Goal: Task Accomplishment & Management: Manage account settings

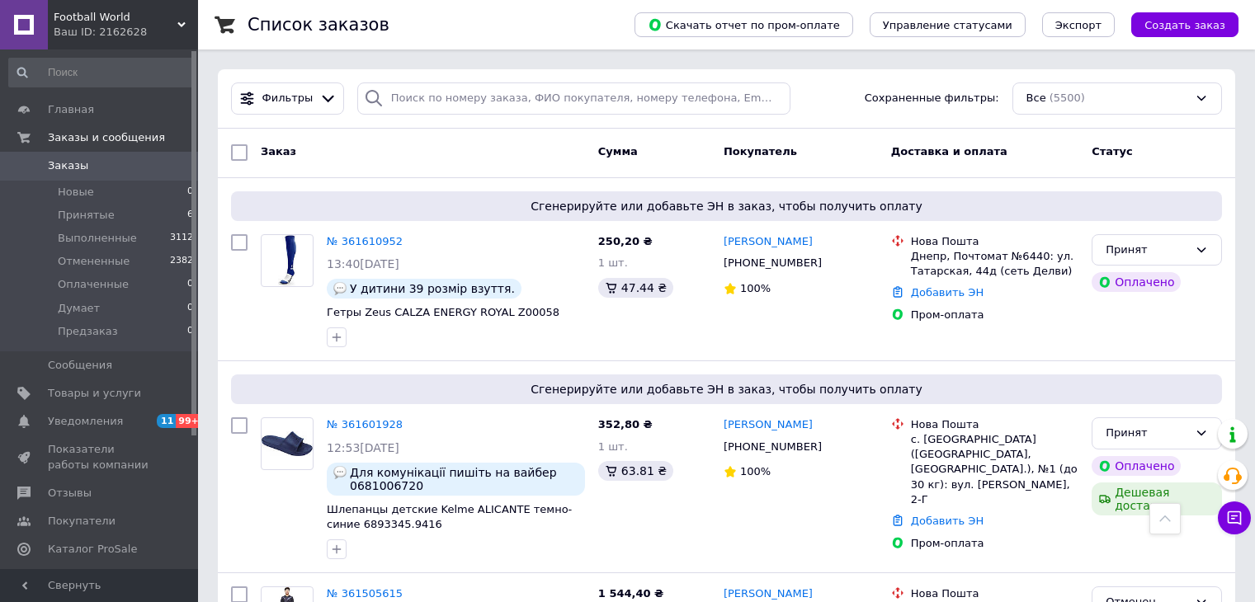
scroll to position [1238, 0]
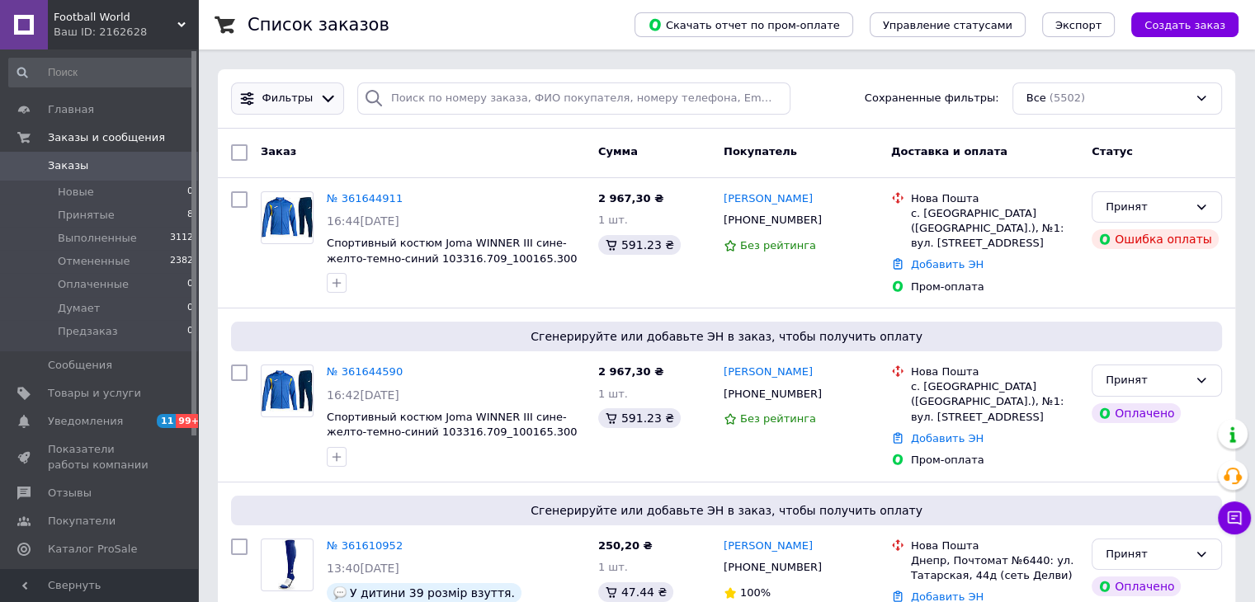
click at [316, 92] on div at bounding box center [328, 98] width 24 height 17
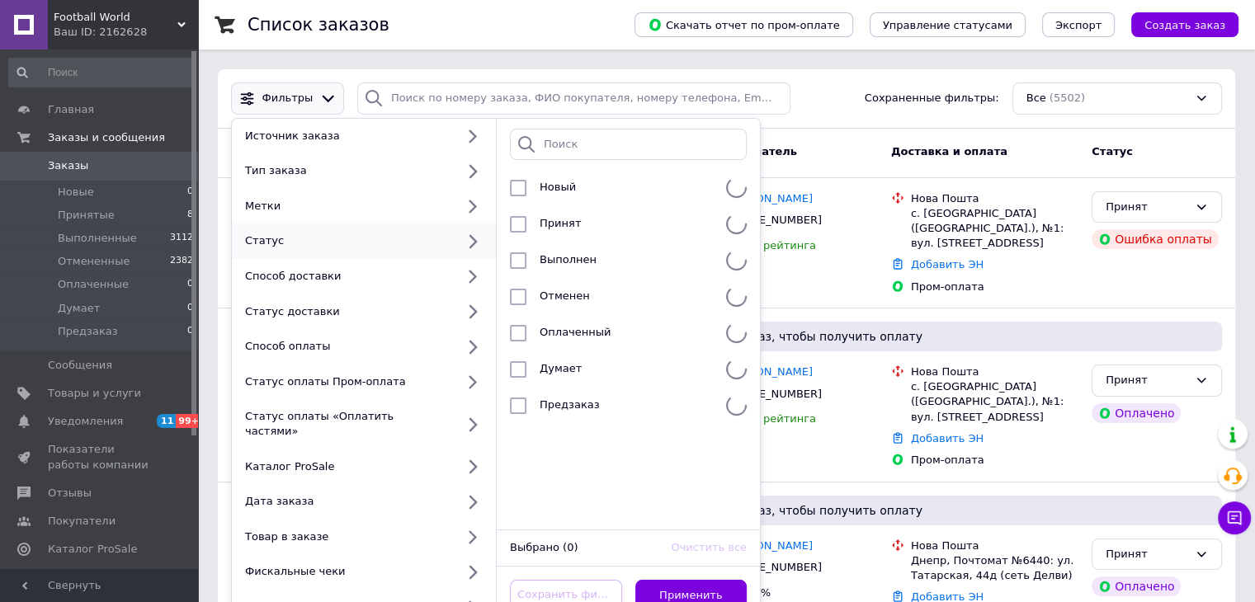
click at [363, 247] on div "Статус" at bounding box center [347, 241] width 217 height 15
click at [564, 224] on span "Принят" at bounding box center [560, 223] width 41 height 12
checkbox input "true"
click at [692, 580] on button "Применить" at bounding box center [691, 596] width 112 height 32
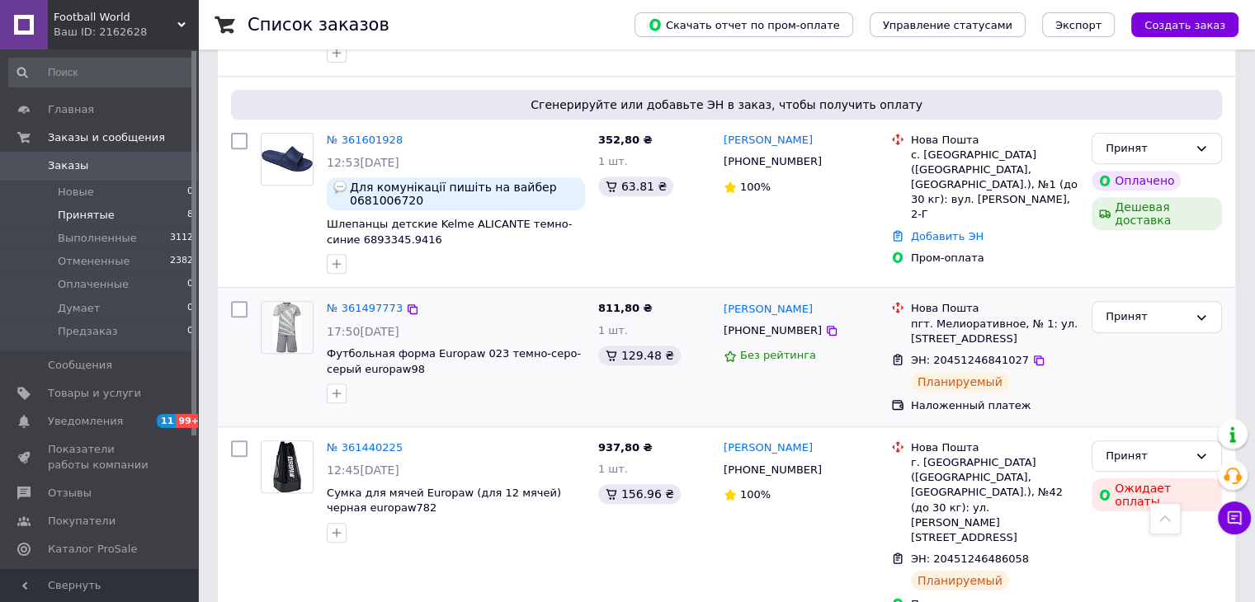
scroll to position [647, 0]
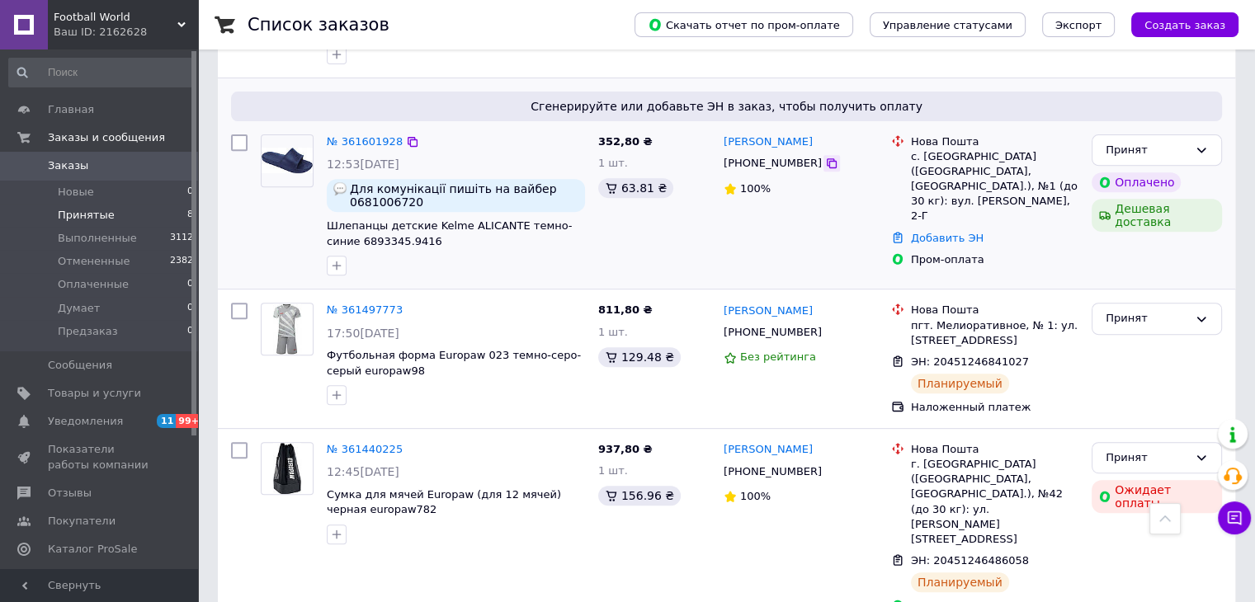
click at [827, 159] on icon at bounding box center [832, 163] width 10 height 10
click at [399, 200] on span "Для комунікації пишіть на вайбер 0681006720" at bounding box center [464, 195] width 229 height 26
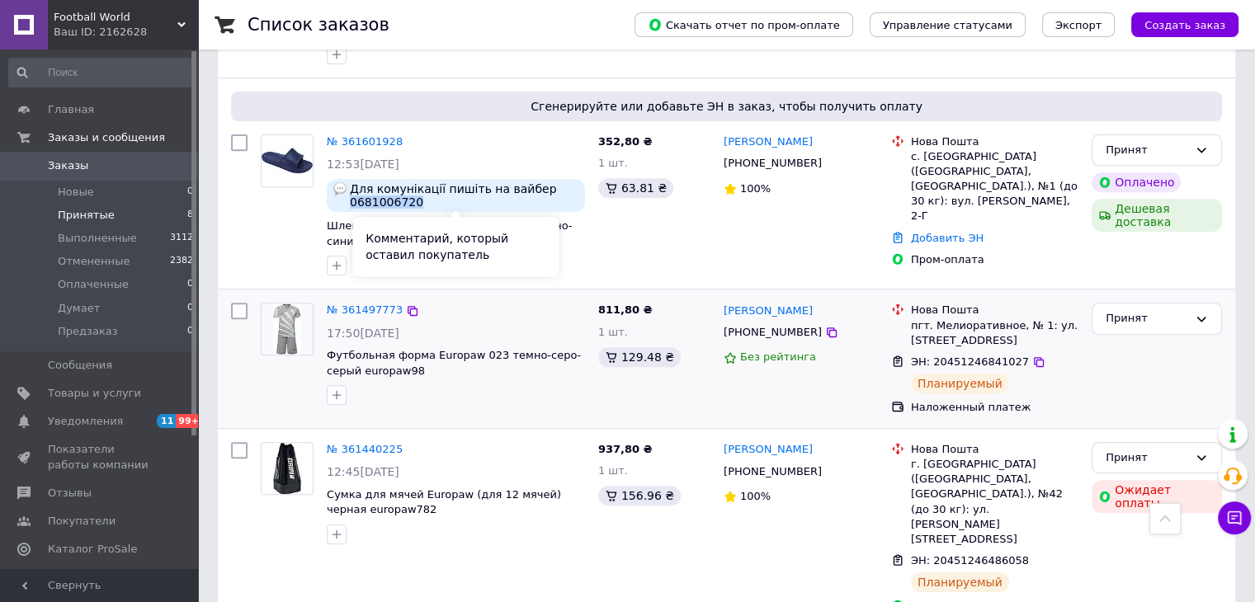
copy span "0681006720"
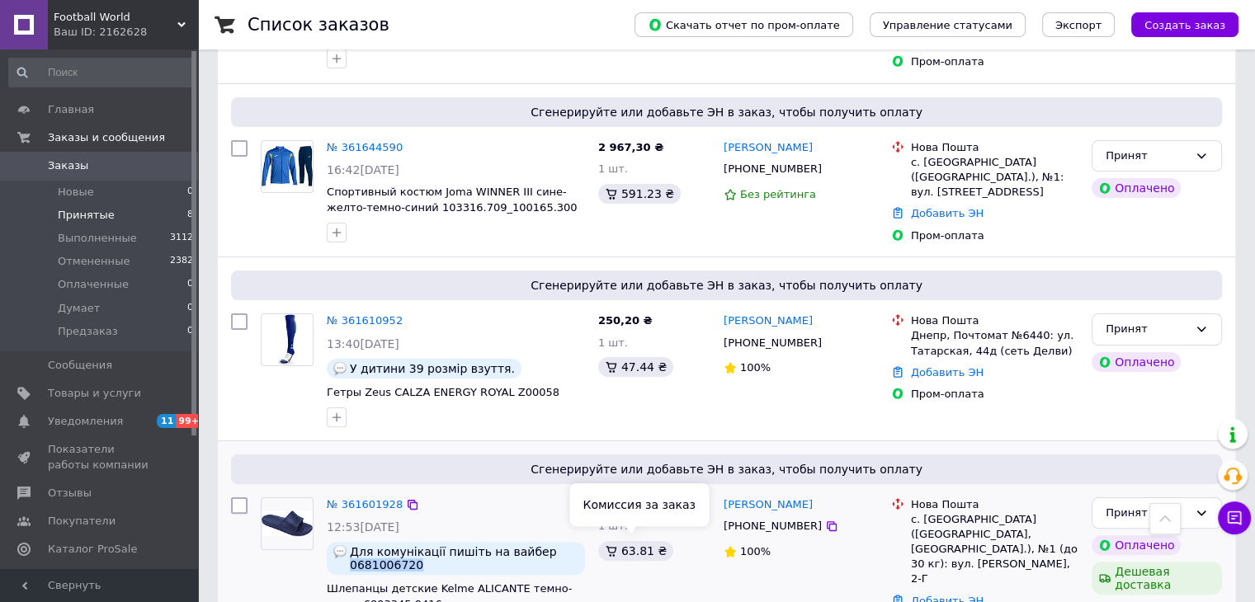
scroll to position [234, 0]
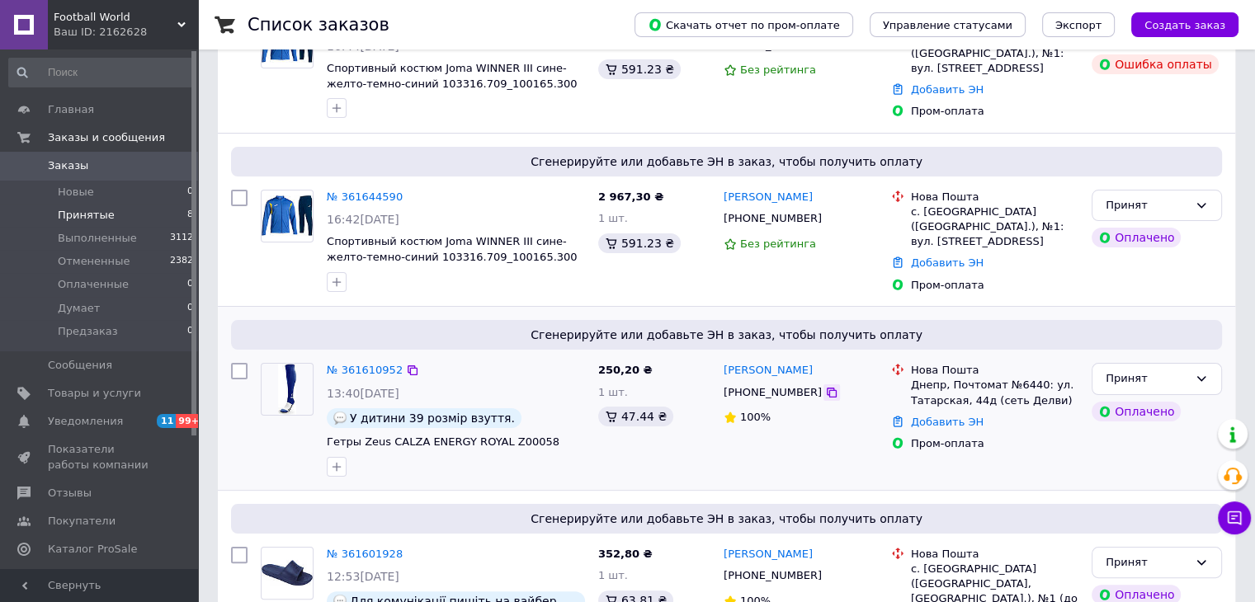
click at [827, 390] on icon at bounding box center [832, 393] width 10 height 10
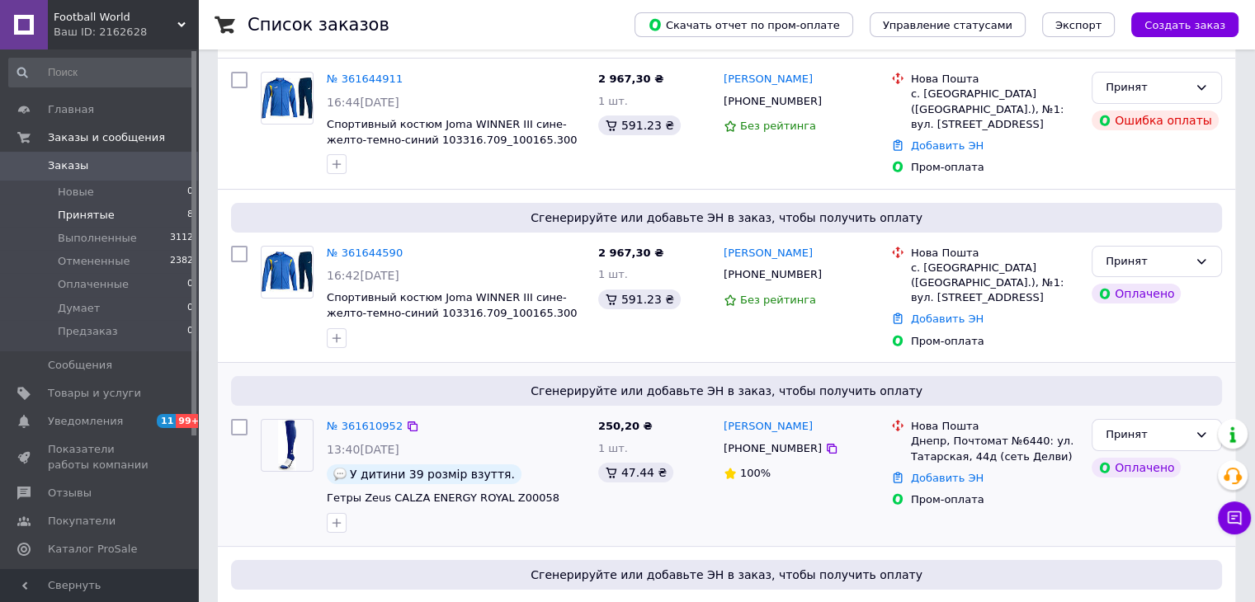
scroll to position [152, 0]
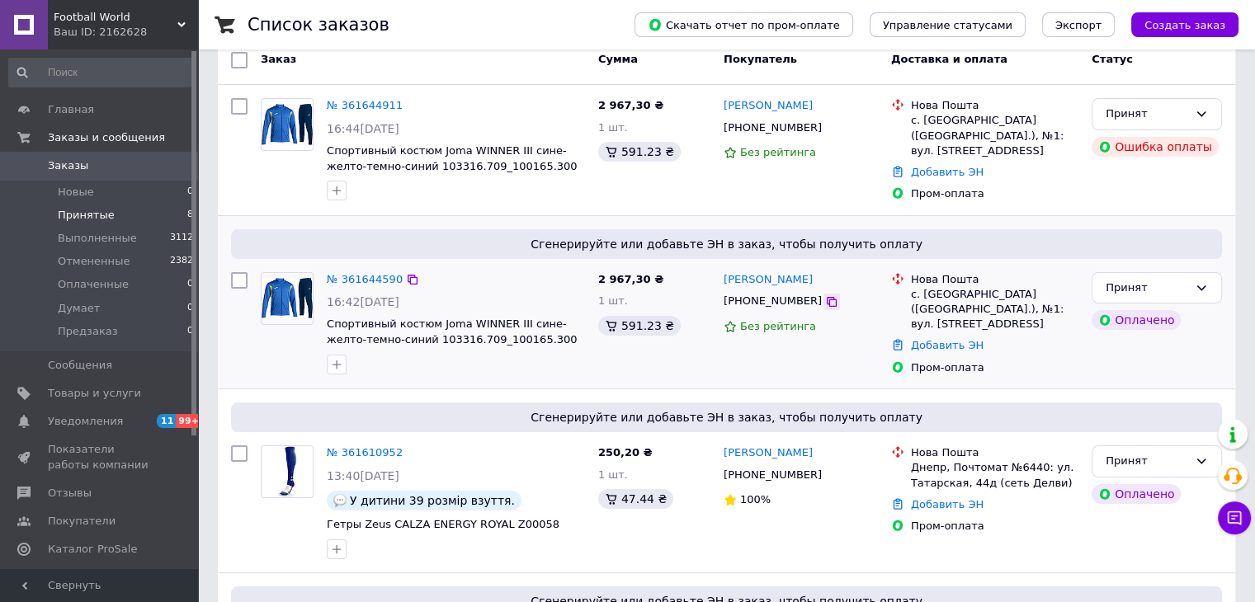
click at [825, 300] on icon at bounding box center [831, 301] width 13 height 13
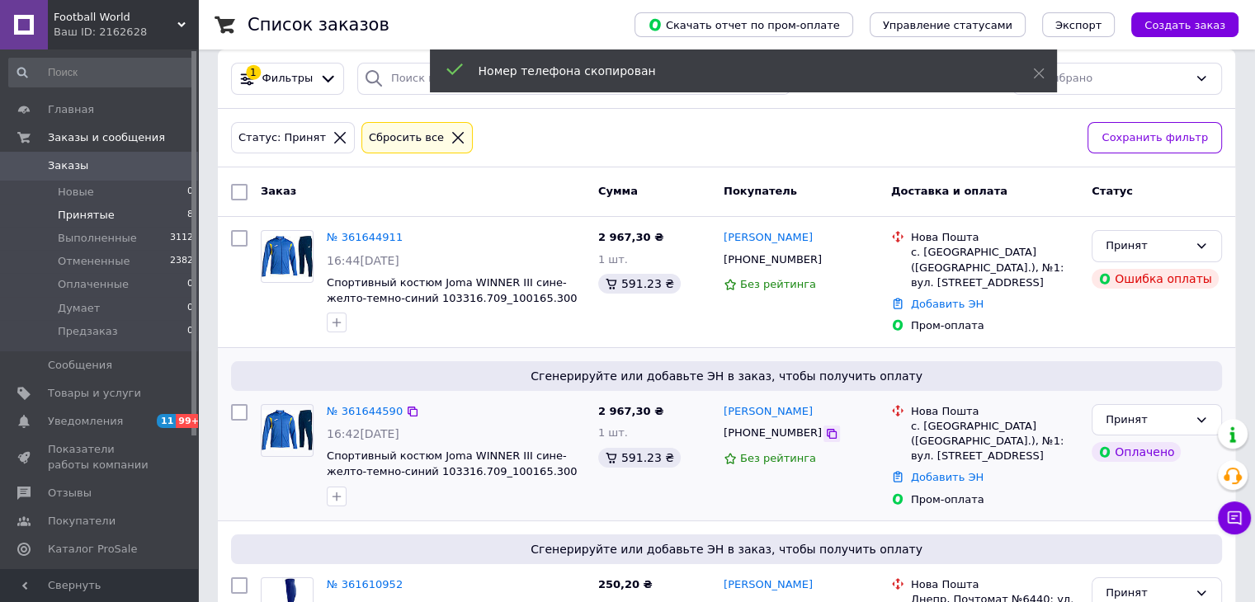
scroll to position [0, 0]
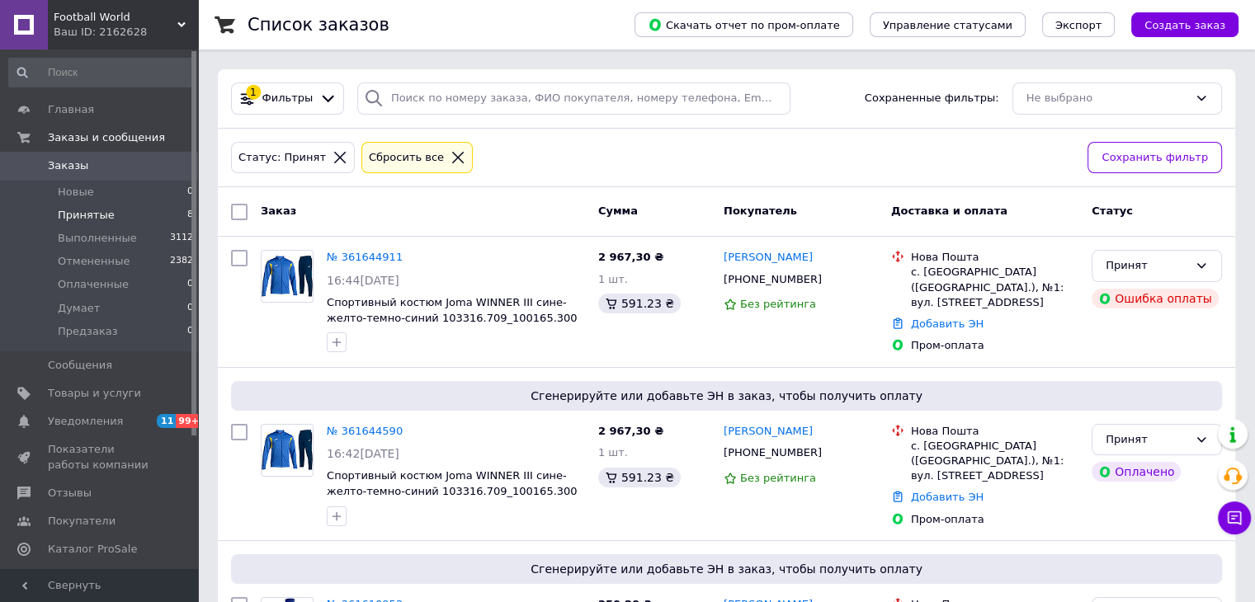
click at [451, 158] on icon at bounding box center [458, 157] width 15 height 15
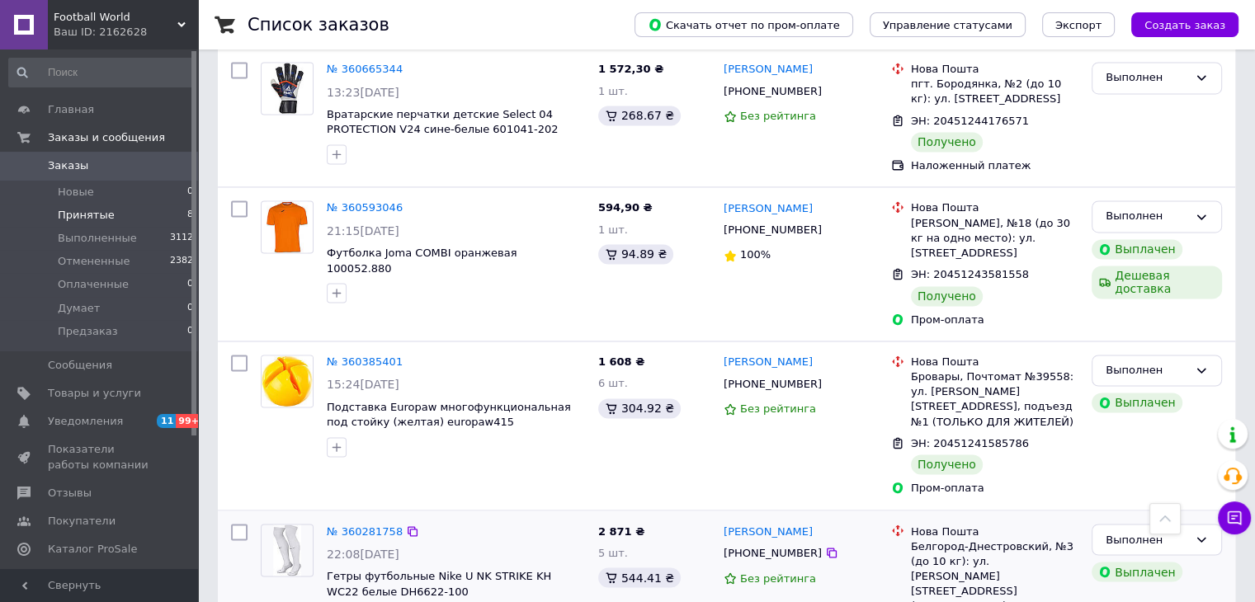
scroll to position [2707, 0]
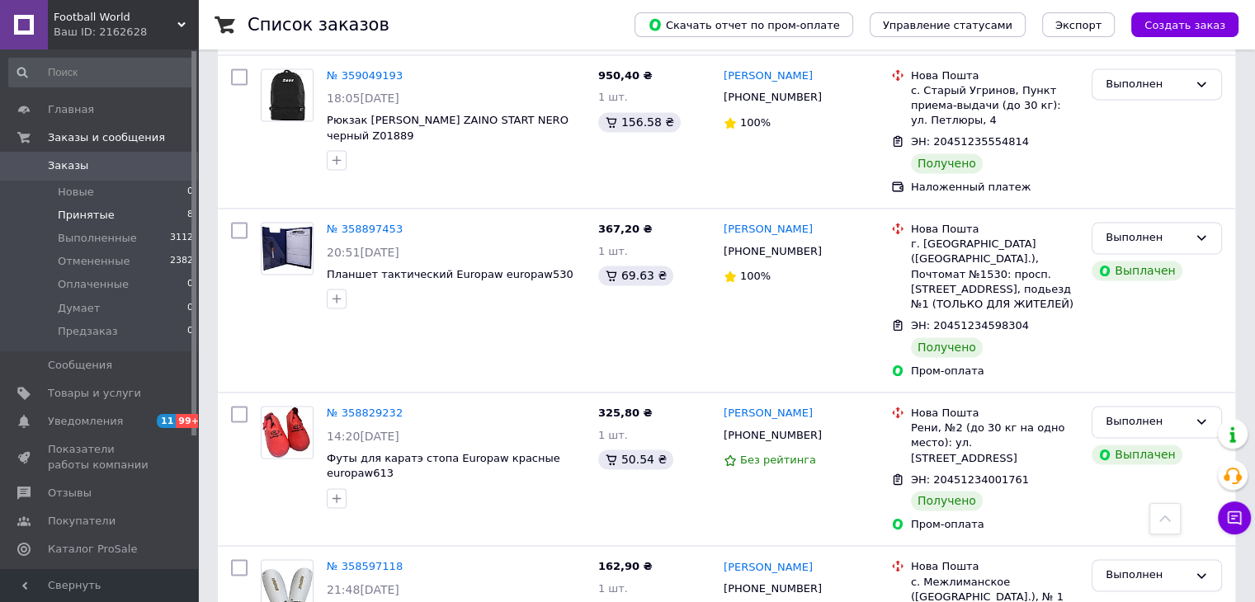
scroll to position [2555, 0]
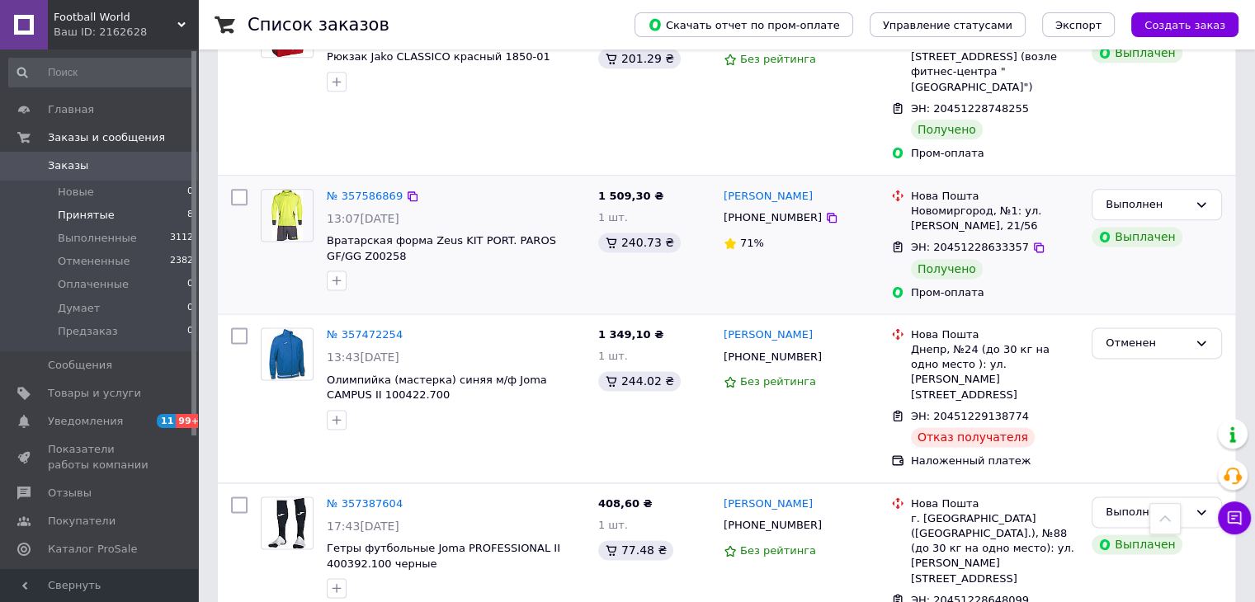
scroll to position [2146, 0]
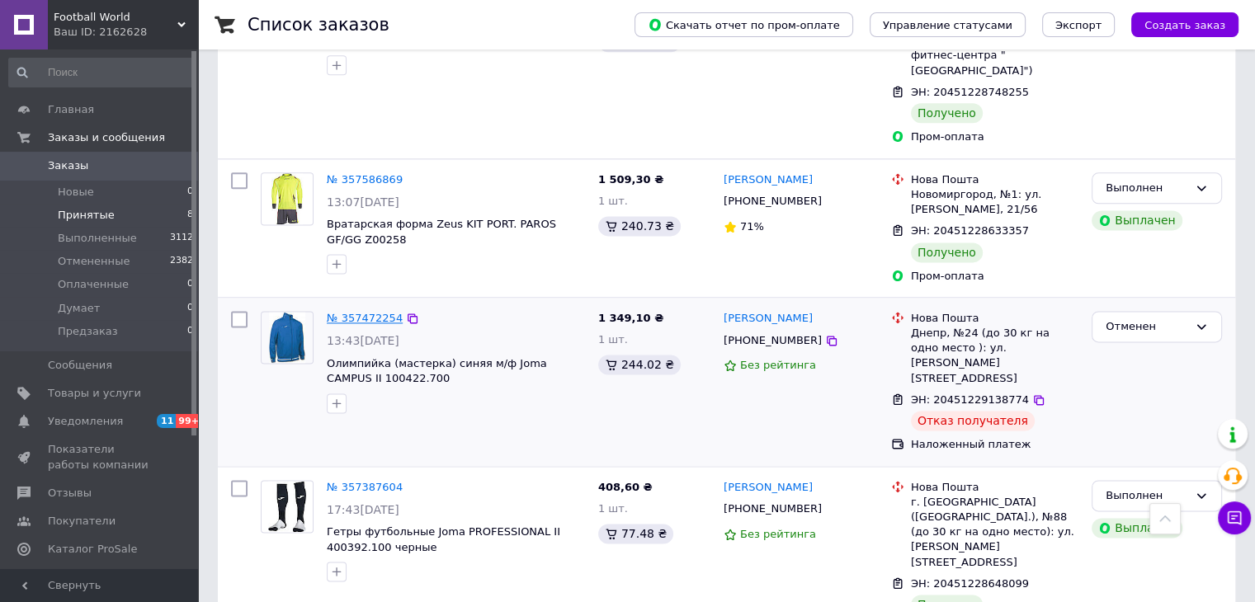
click at [372, 312] on link "№ 357472254" at bounding box center [365, 318] width 76 height 12
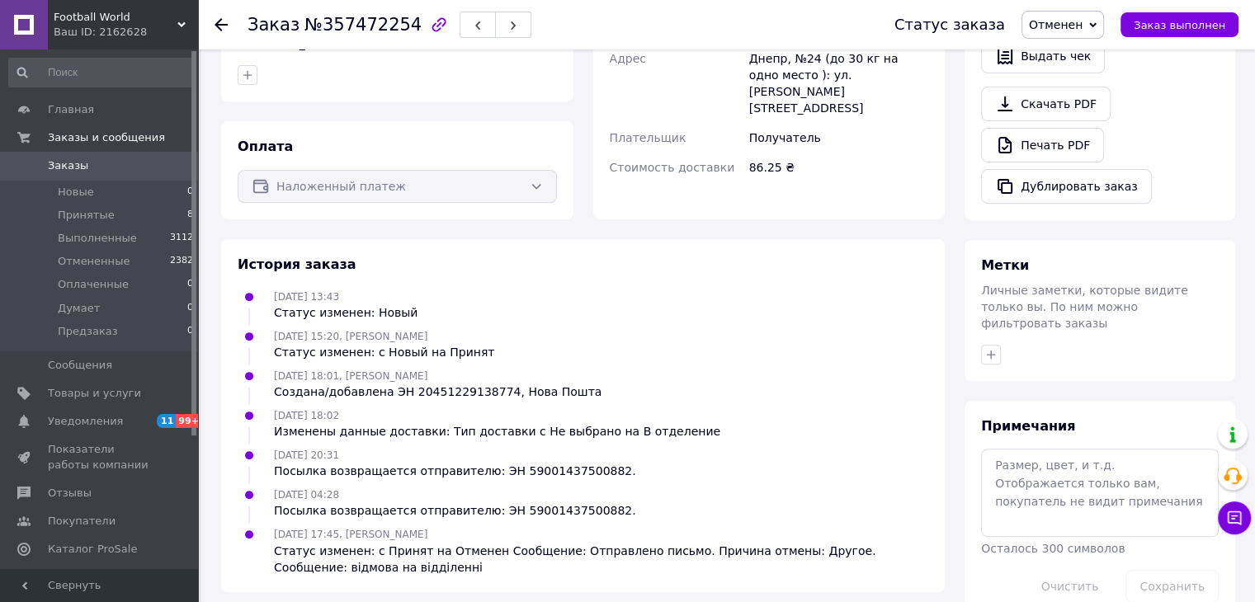
scroll to position [597, 0]
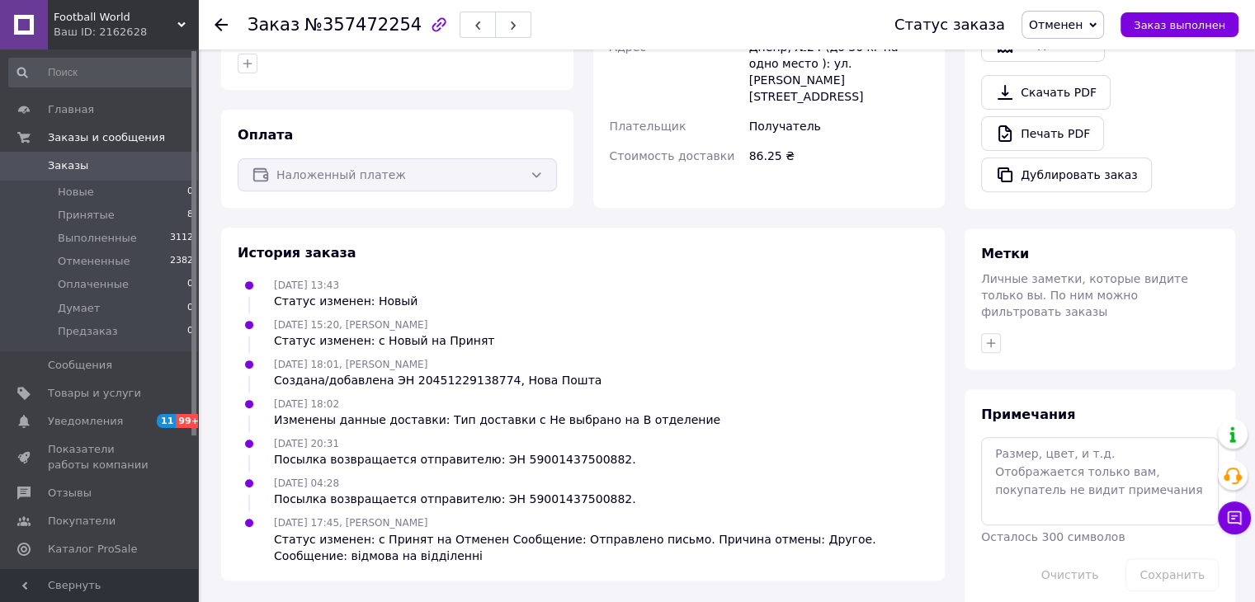
click at [76, 163] on span "Заказы" at bounding box center [68, 165] width 40 height 15
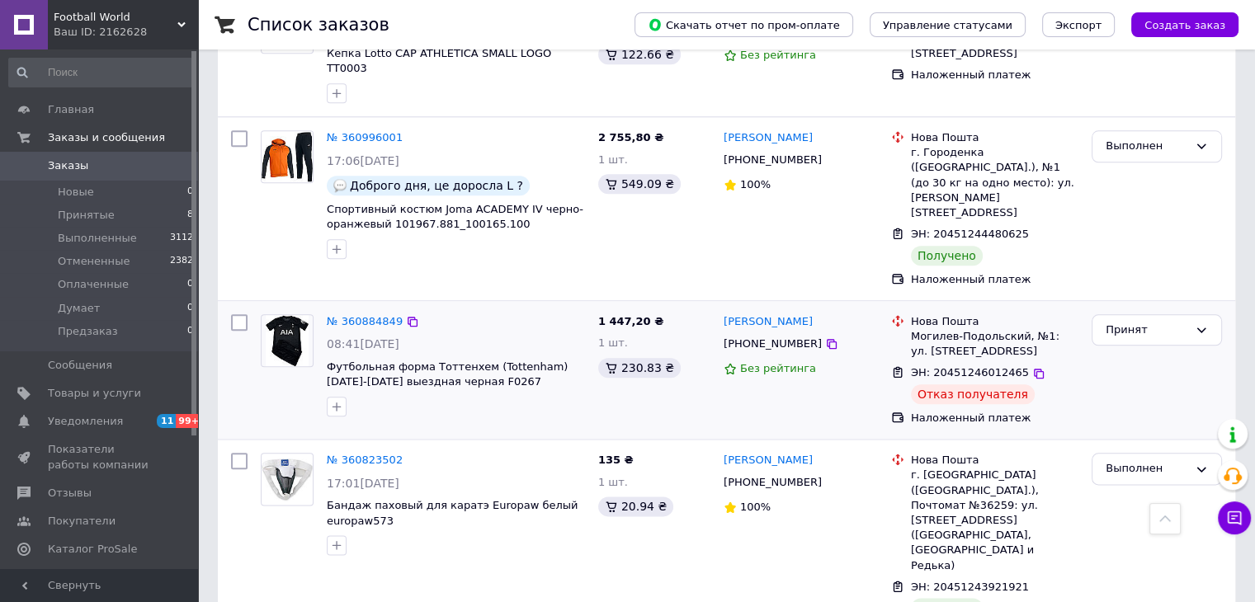
scroll to position [1981, 0]
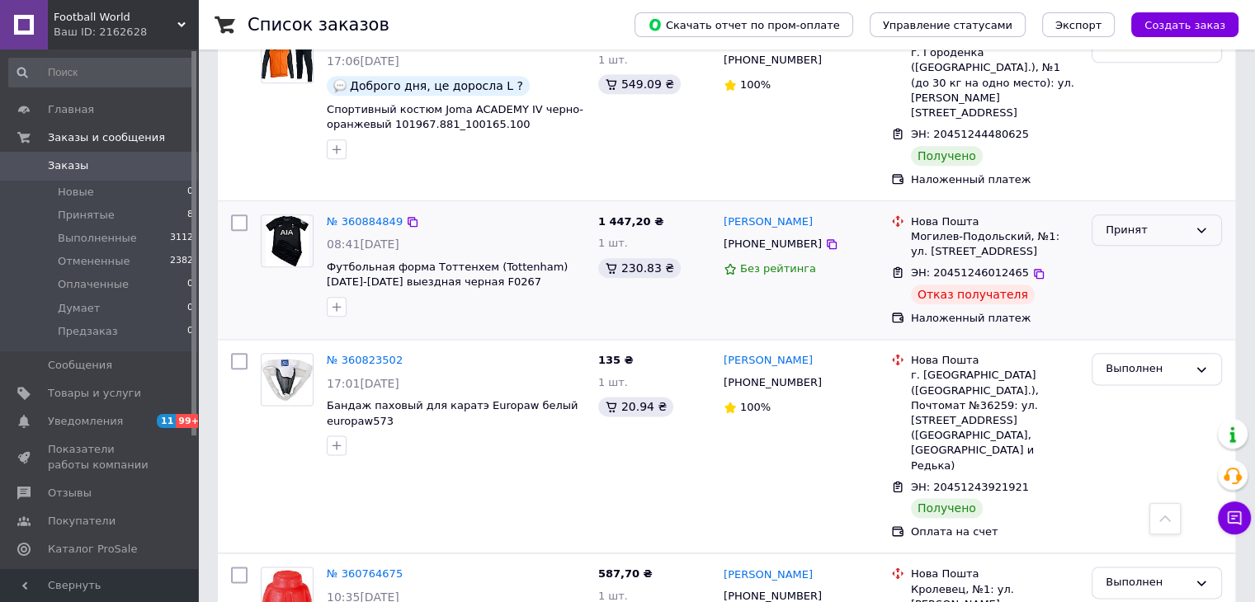
click at [1140, 222] on div "Принят" at bounding box center [1147, 230] width 83 height 17
click at [1132, 280] on li "Отменен" at bounding box center [1157, 295] width 129 height 31
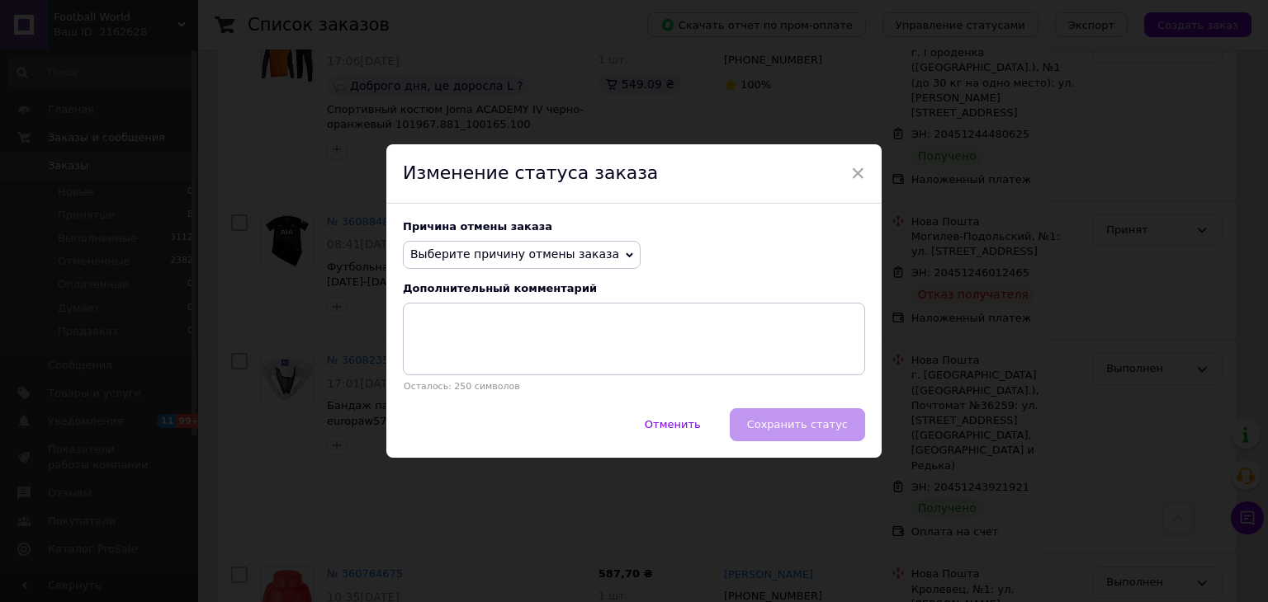
click at [564, 245] on span "Выберите причину отмены заказа" at bounding box center [522, 255] width 238 height 28
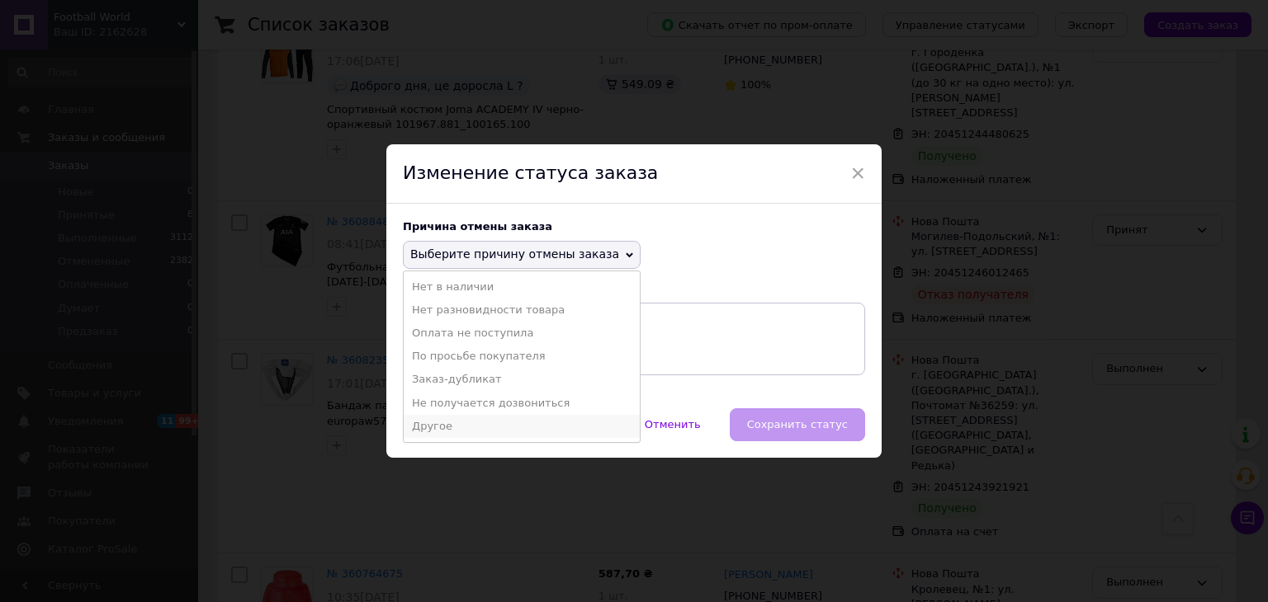
click at [437, 424] on li "Другое" at bounding box center [522, 426] width 236 height 23
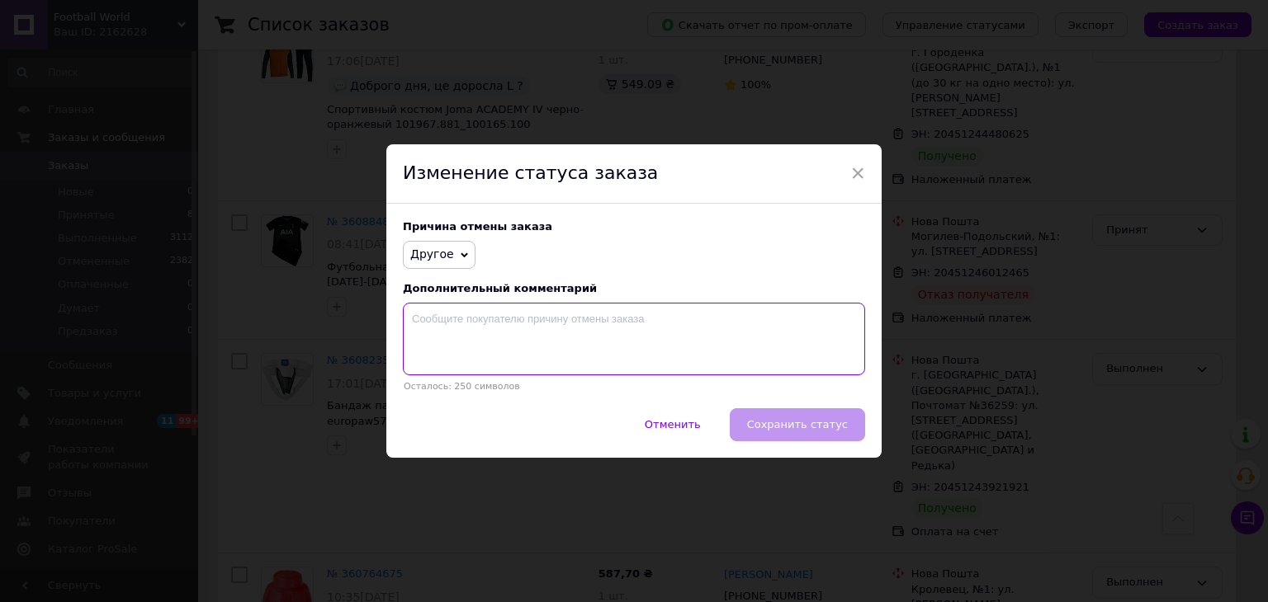
click at [479, 336] on textarea at bounding box center [634, 339] width 462 height 73
type textarea "Відмова на відділенні"
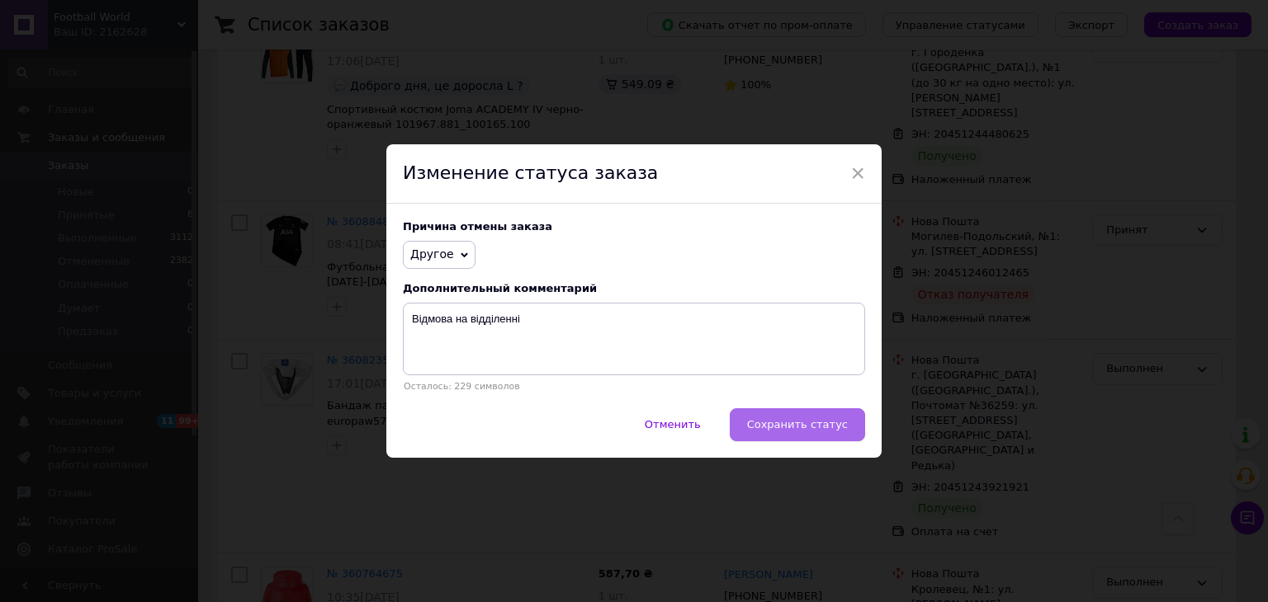
click at [776, 420] on span "Сохранить статус" at bounding box center [797, 424] width 101 height 12
